Goal: Check status

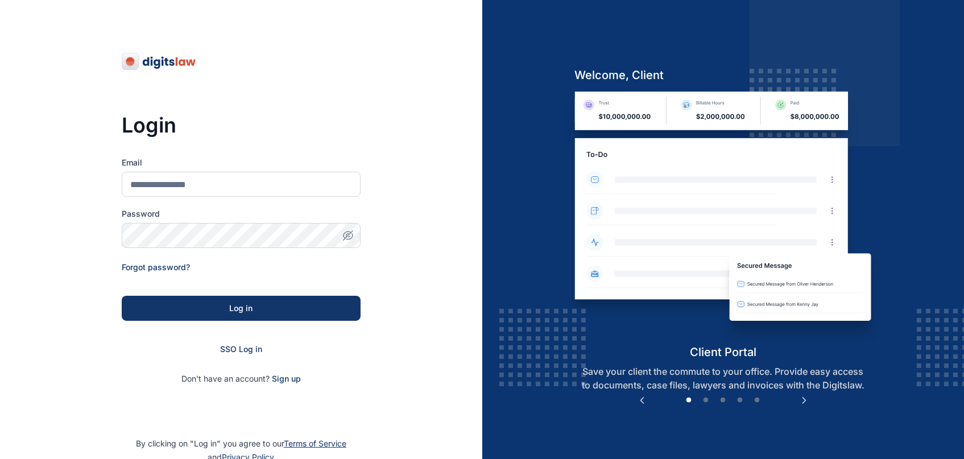
click at [234, 355] on form "Email Password Forgot password? Log in SSO Log in Don't have an account? Sign up" at bounding box center [241, 271] width 239 height 228
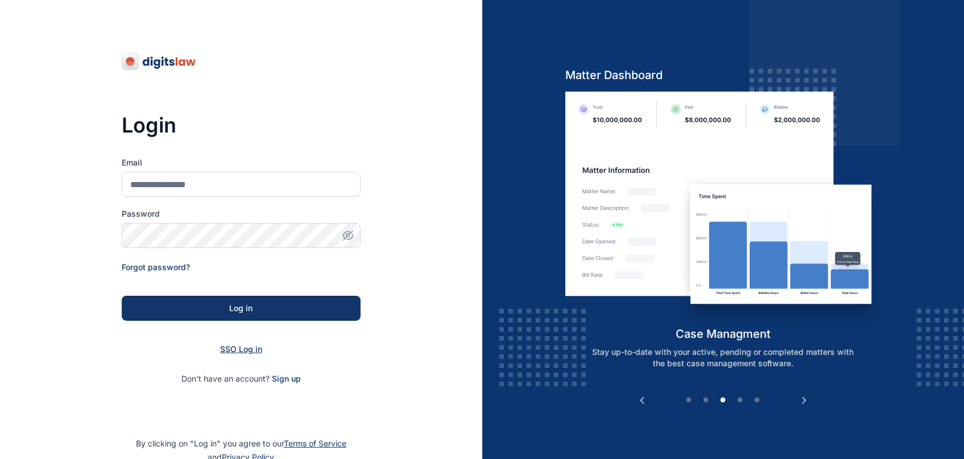
click at [245, 350] on span "SSO Log in" at bounding box center [241, 349] width 42 height 10
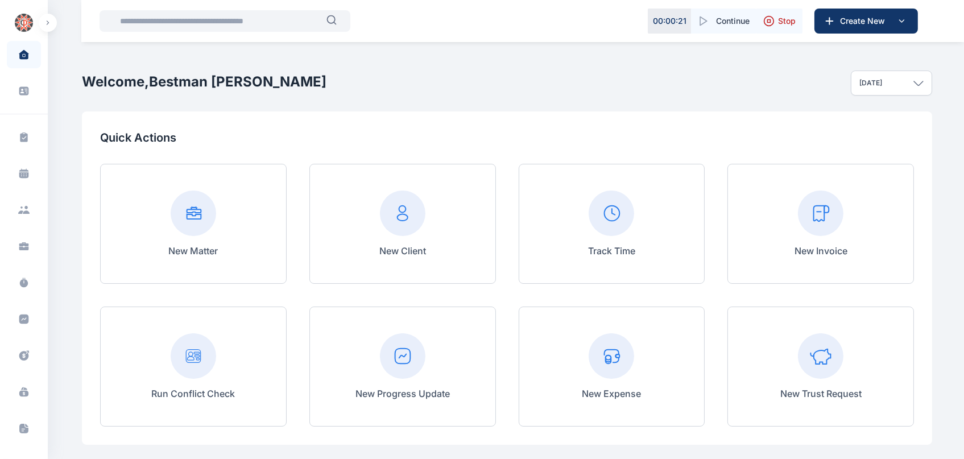
click at [272, 21] on input "text" at bounding box center [219, 21] width 213 height 23
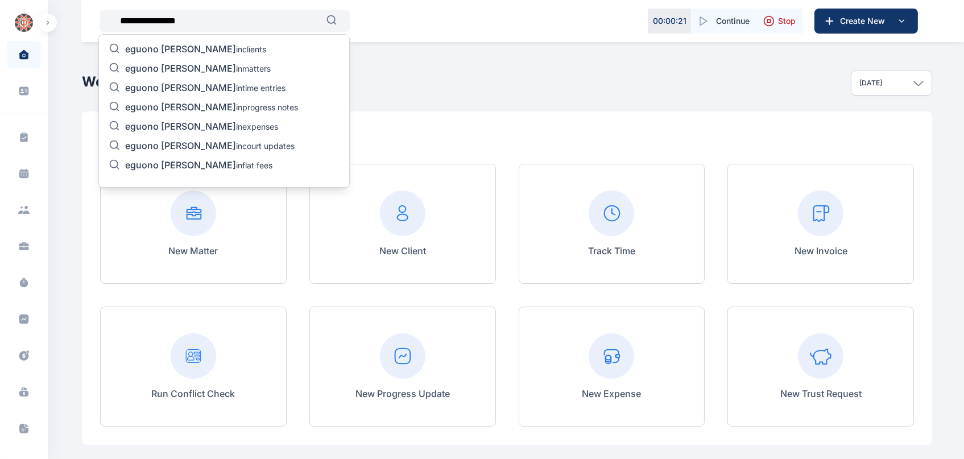
type input "**********"
click at [228, 51] on p "eguono [PERSON_NAME] in clients" at bounding box center [195, 50] width 141 height 14
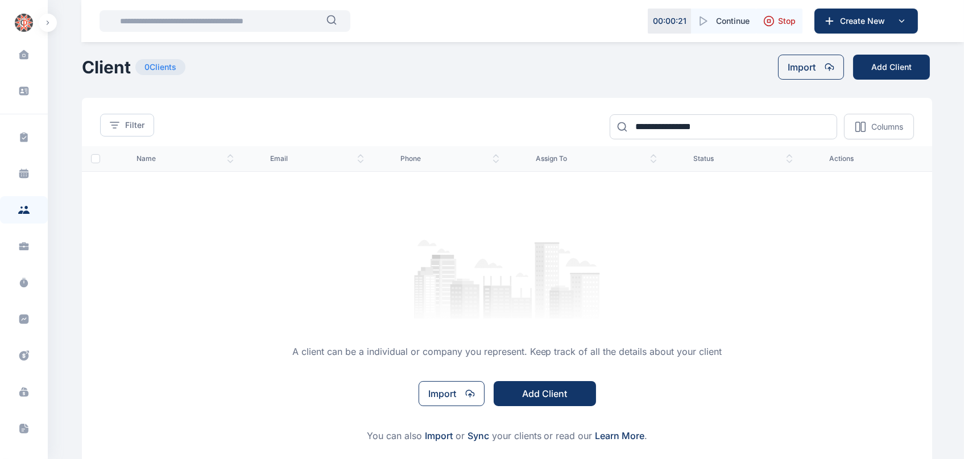
click at [251, 19] on input "text" at bounding box center [219, 21] width 213 height 23
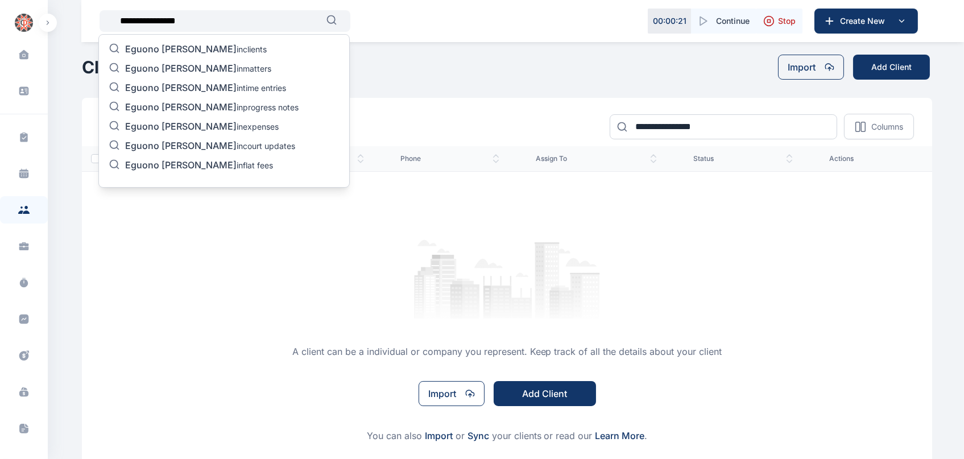
type input "**********"
click at [228, 69] on p "Eguono [PERSON_NAME] in matters" at bounding box center [198, 70] width 146 height 14
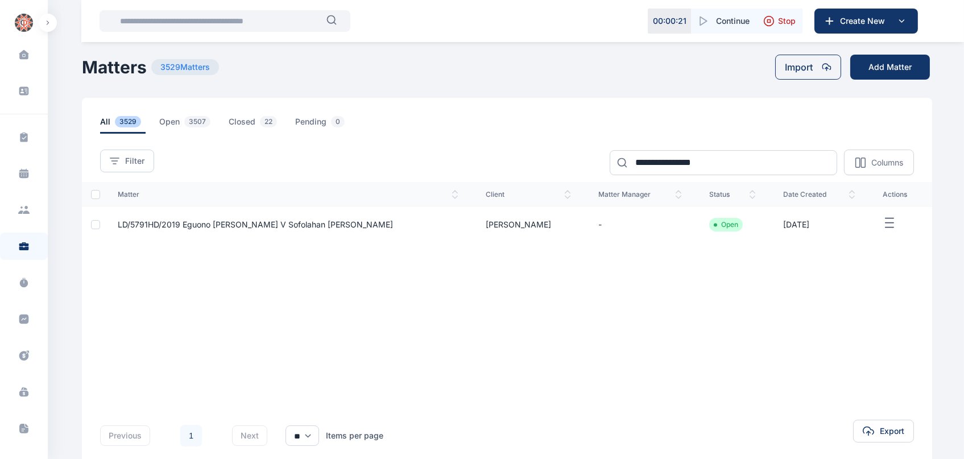
click at [332, 228] on span "LD/5791HD/2019 Eguono [PERSON_NAME] v Sofolahan [PERSON_NAME]" at bounding box center [255, 225] width 275 height 10
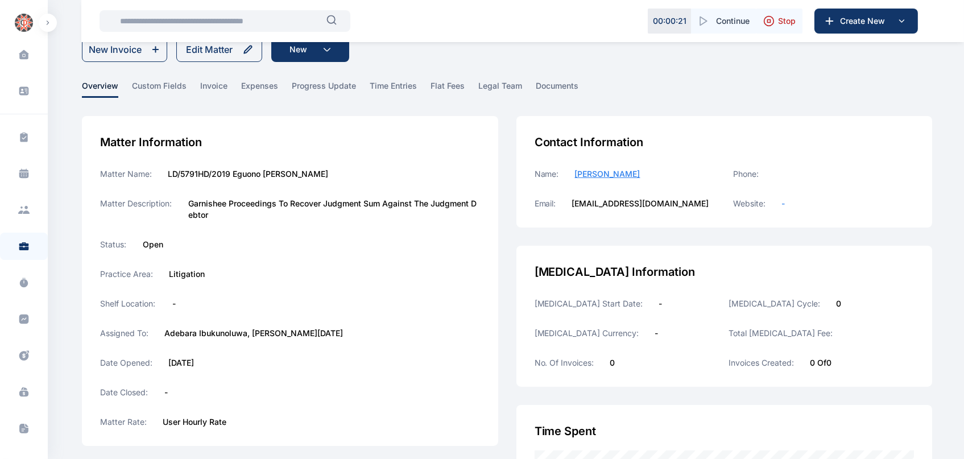
scroll to position [35, 0]
click at [340, 85] on span "progress update" at bounding box center [324, 90] width 64 height 18
